Goal: Task Accomplishment & Management: Manage account settings

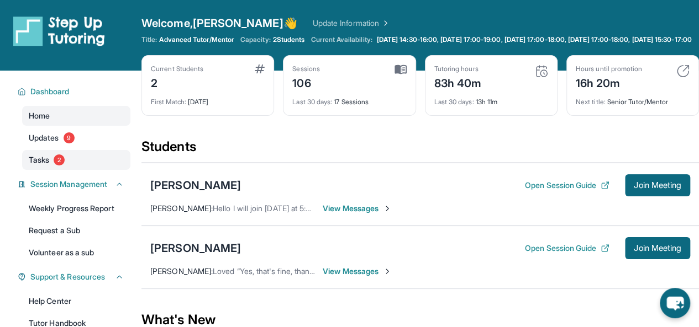
click at [43, 166] on span "Tasks" at bounding box center [39, 160] width 20 height 11
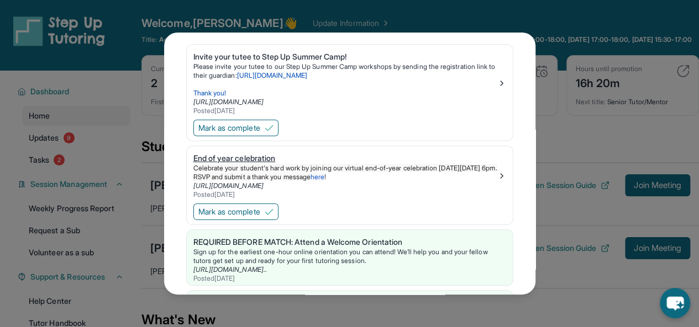
scroll to position [43, 0]
click at [245, 129] on span "Mark as complete" at bounding box center [229, 128] width 62 height 11
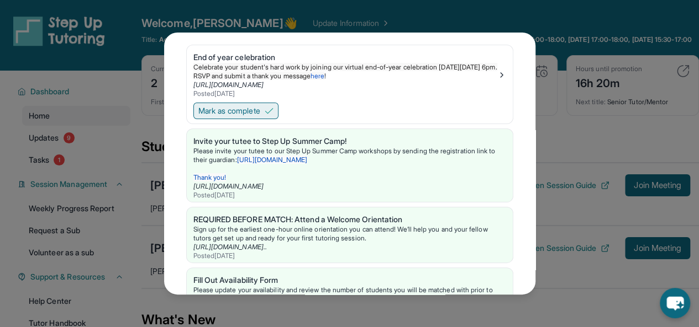
click at [248, 115] on span "Mark as complete" at bounding box center [229, 110] width 62 height 11
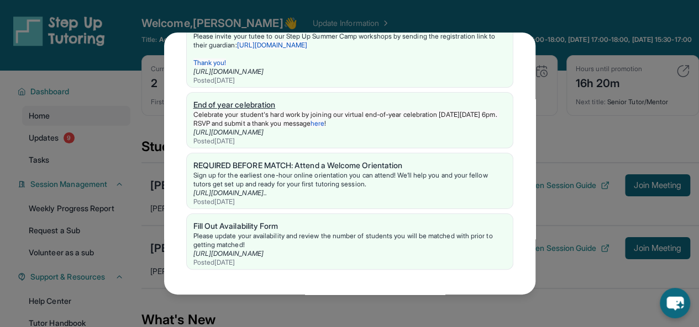
scroll to position [0, 0]
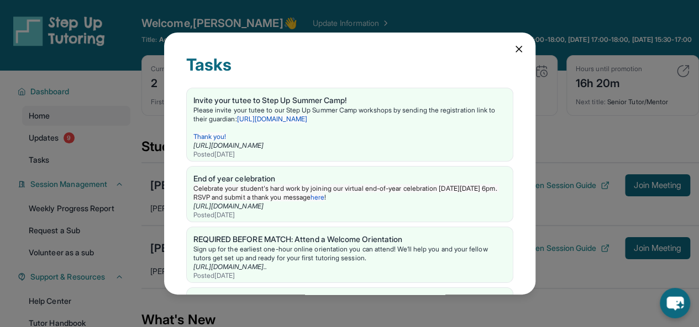
click at [516, 51] on icon at bounding box center [519, 49] width 6 height 6
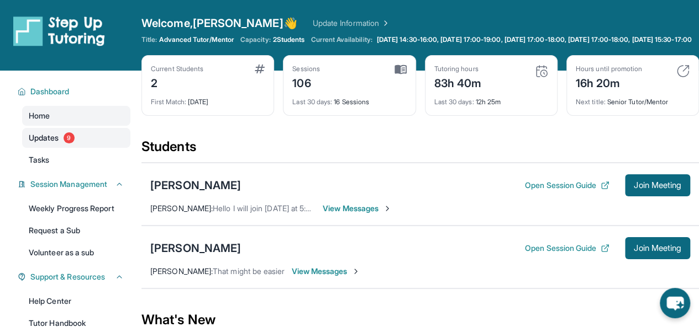
click at [52, 144] on span "Updates" at bounding box center [44, 138] width 30 height 11
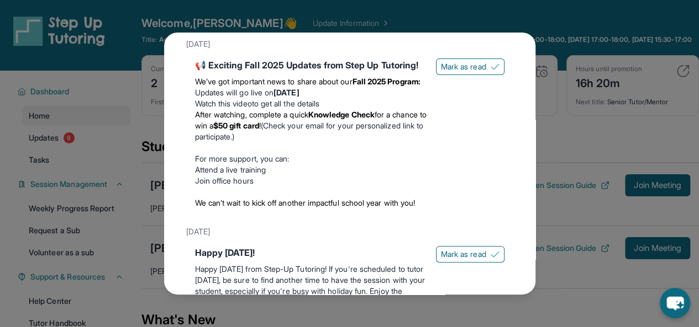
scroll to position [55, 0]
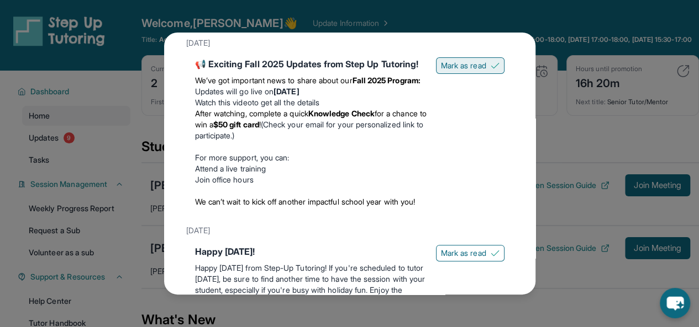
click at [459, 71] on span "Mark as read" at bounding box center [463, 65] width 45 height 11
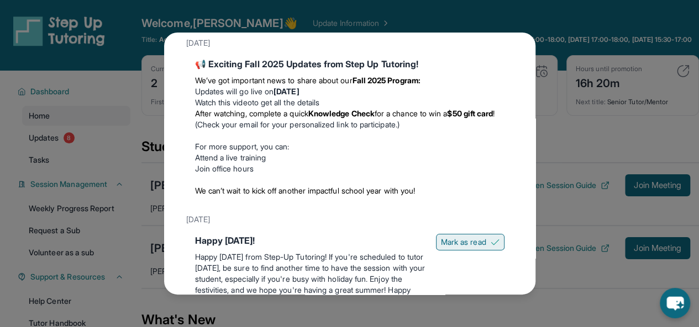
click at [457, 238] on span "Mark as read" at bounding box center [463, 242] width 45 height 11
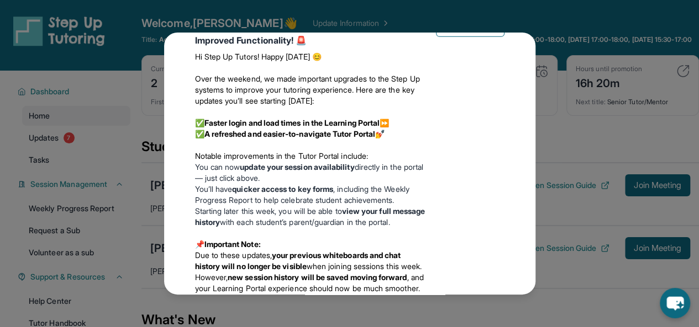
scroll to position [1826, 0]
click at [459, 34] on span "Mark as read" at bounding box center [463, 28] width 45 height 11
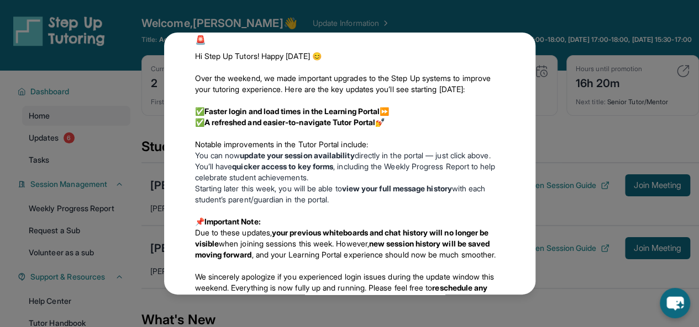
click at [520, 13] on div "Updates [DATE] 📢 Exciting Fall 2025 Updates from Step Up Tutoring! We’ve got im…" at bounding box center [349, 163] width 699 height 327
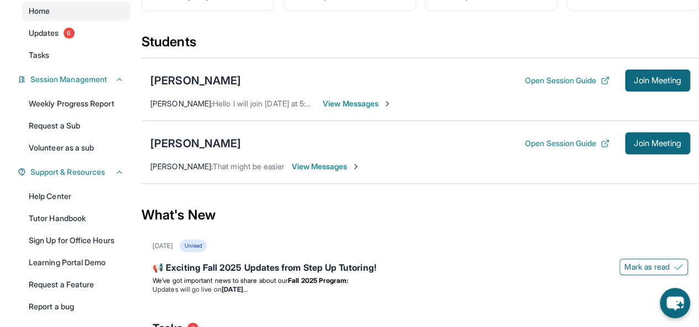
scroll to position [0, 0]
